Goal: Information Seeking & Learning: Find specific fact

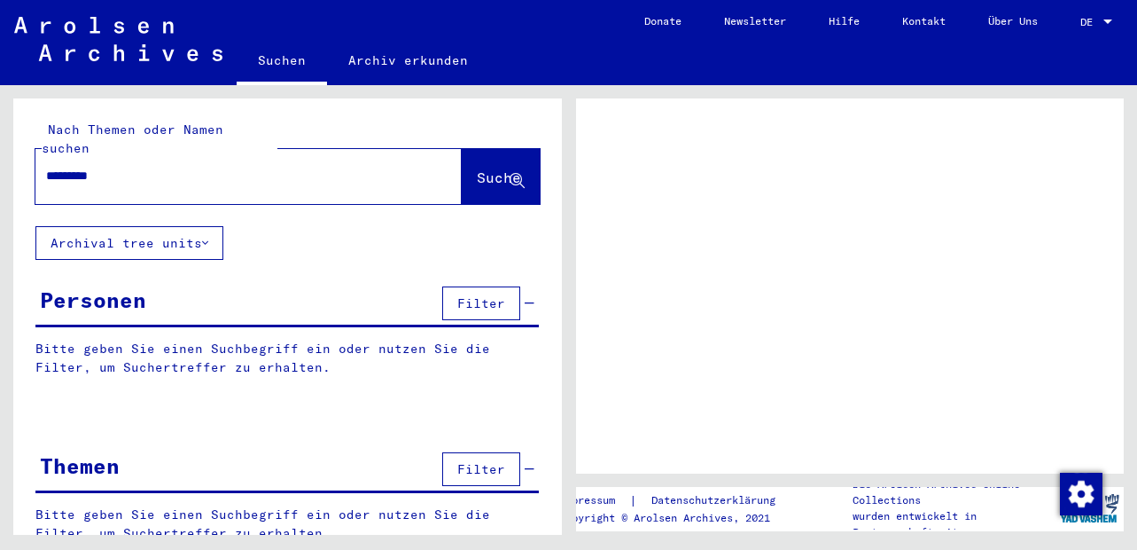
type input "*********"
click at [477, 168] on span "Suche" at bounding box center [499, 177] width 44 height 18
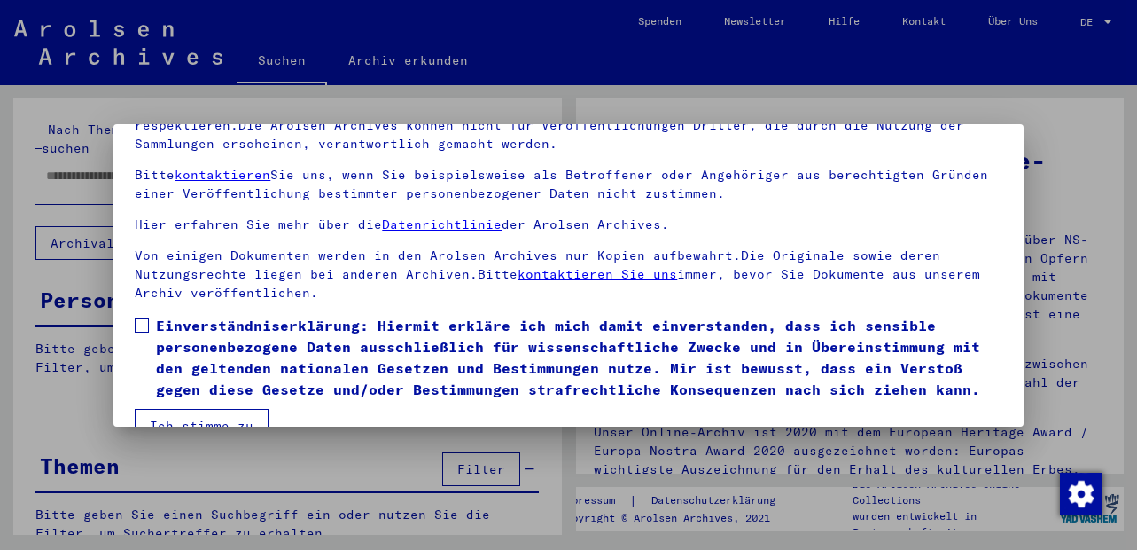
scroll to position [144, 0]
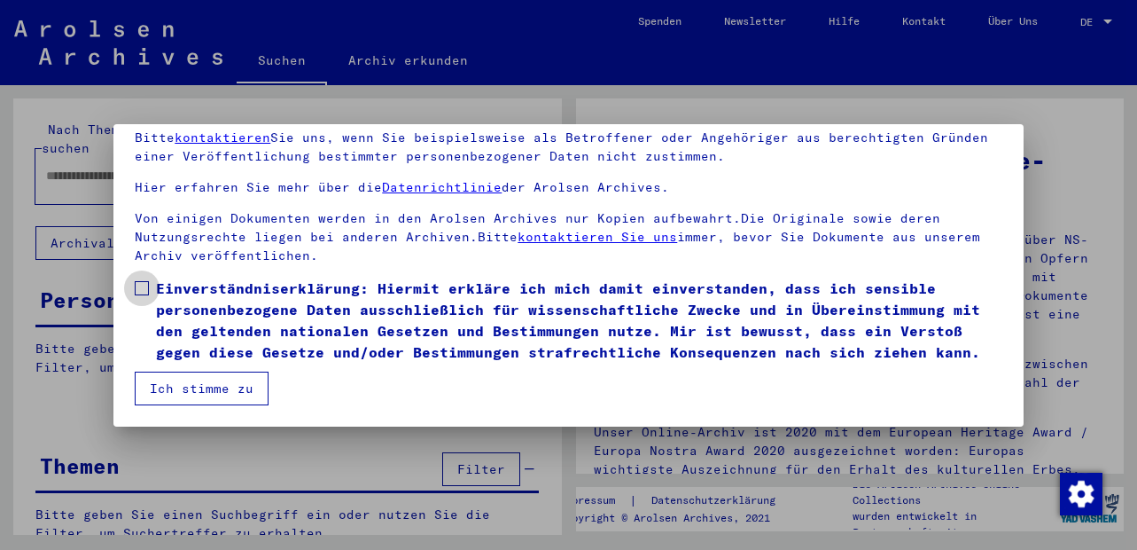
drag, startPoint x: 141, startPoint y: 288, endPoint x: 158, endPoint y: 365, distance: 78.9
click at [141, 301] on label "Einverständniserklärung: Hiermit erkläre ich mich damit einverstanden, dass ich…" at bounding box center [568, 319] width 867 height 85
click at [166, 393] on button "Ich stimme zu" at bounding box center [202, 388] width 134 height 34
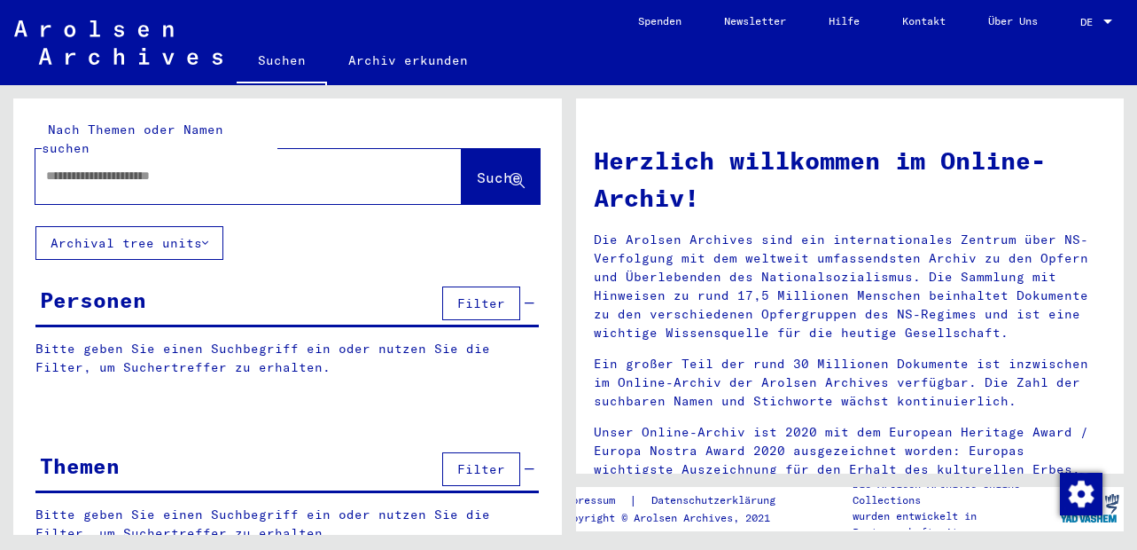
click at [214, 167] on input "text" at bounding box center [227, 176] width 363 height 19
type input "*********"
click at [477, 168] on span "Suche" at bounding box center [499, 177] width 44 height 18
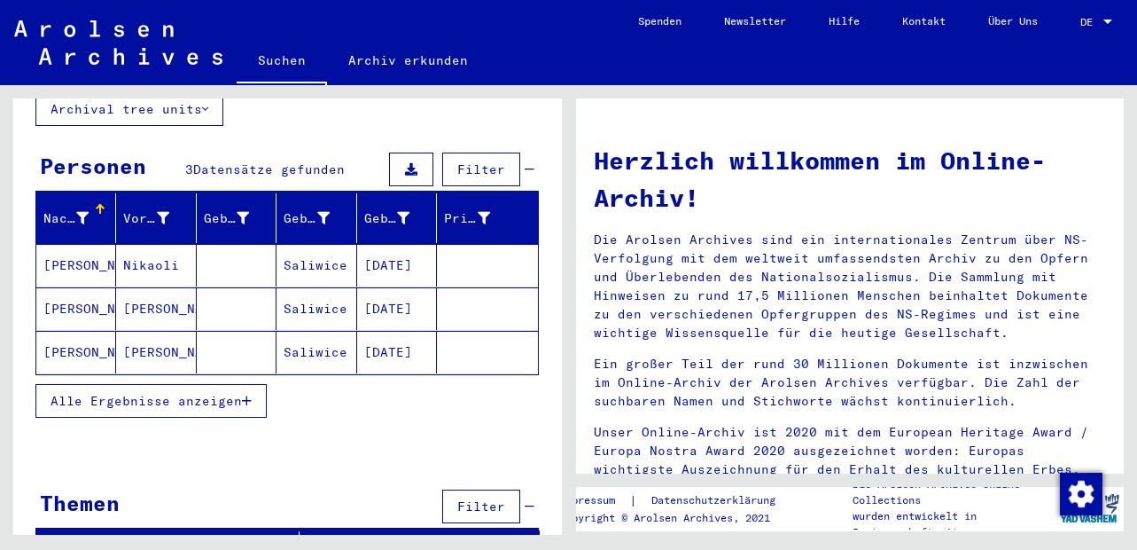
scroll to position [144, 0]
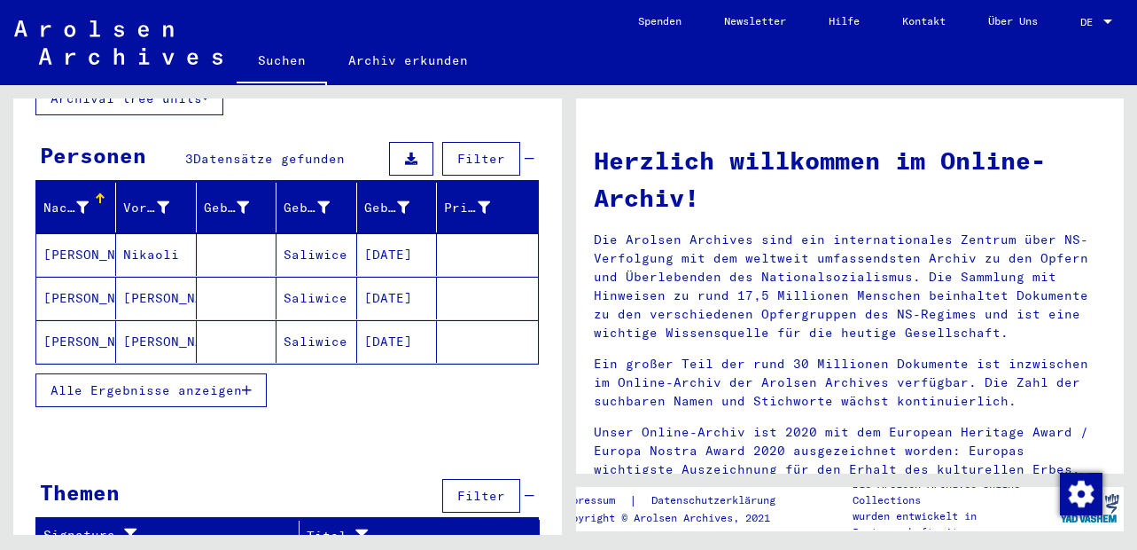
click at [161, 233] on mat-cell "Nikaoli" at bounding box center [156, 254] width 80 height 43
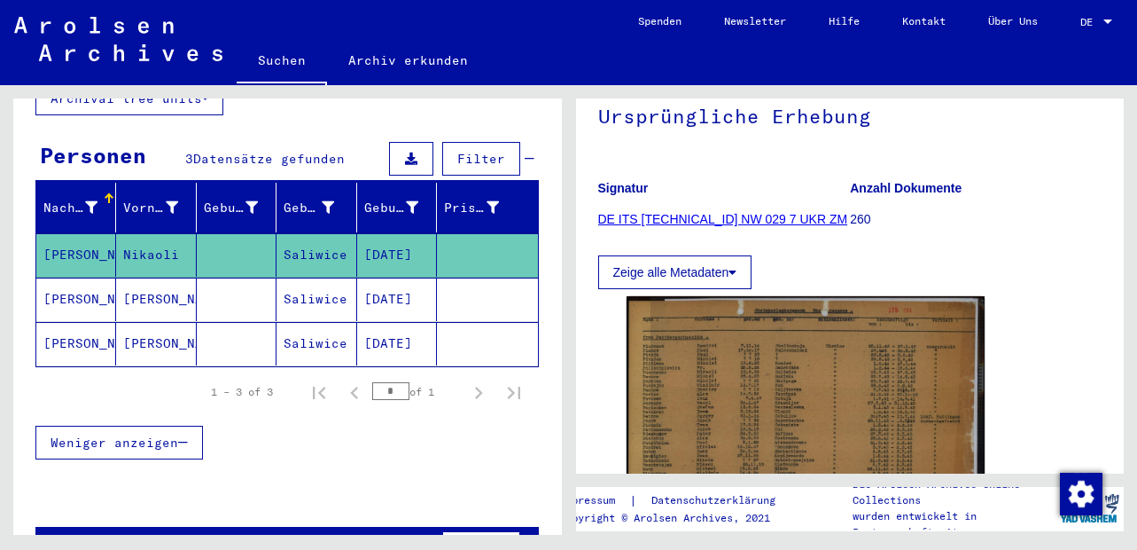
click at [316, 283] on mat-cell "Saliwice" at bounding box center [317, 298] width 80 height 43
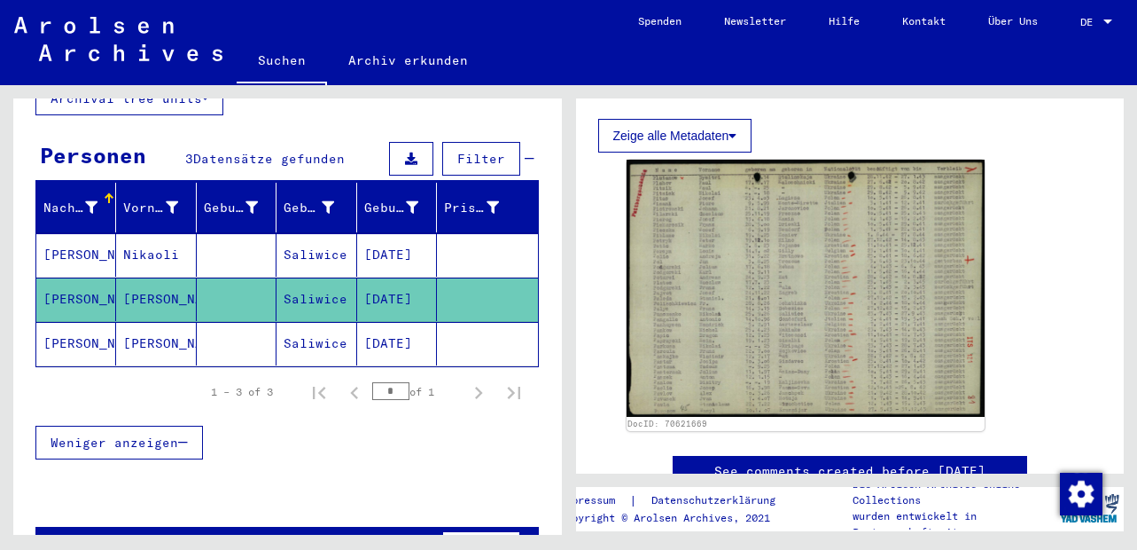
scroll to position [319, 0]
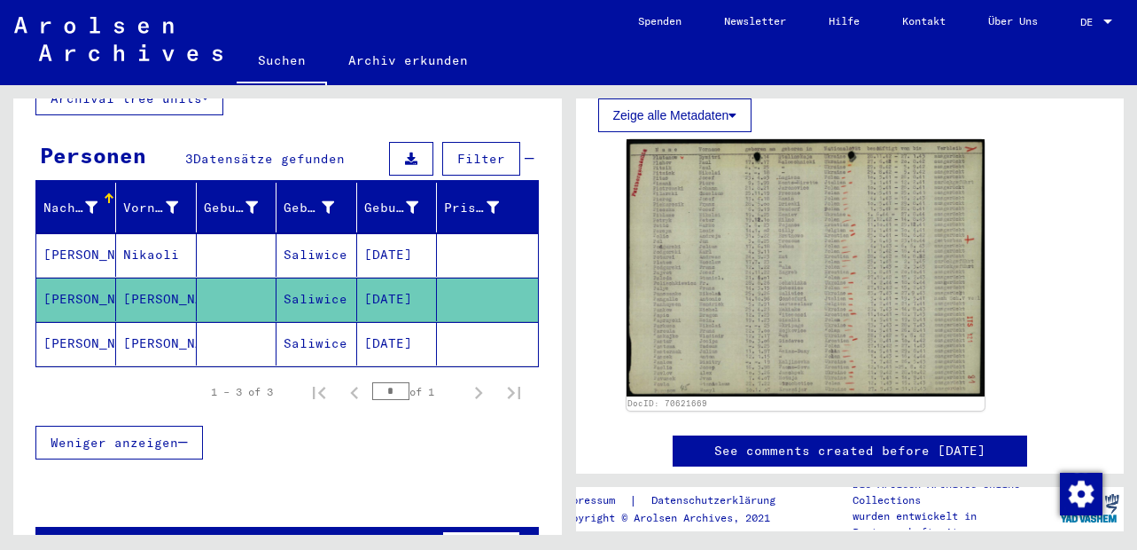
click at [296, 322] on mat-cell "Saliwice" at bounding box center [317, 343] width 80 height 43
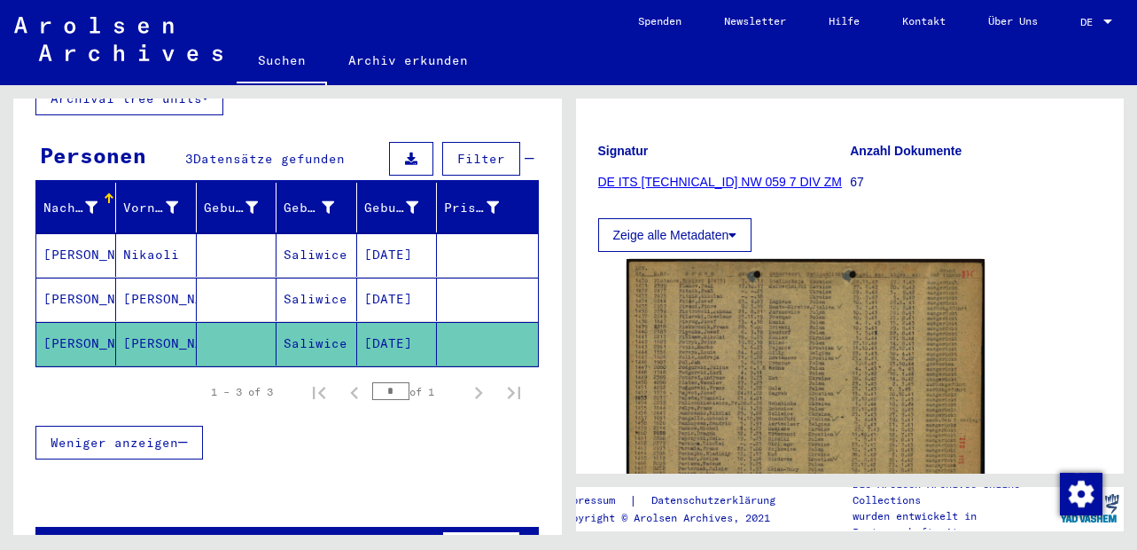
scroll to position [213, 0]
